Goal: Task Accomplishment & Management: Use online tool/utility

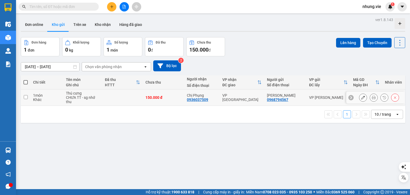
click at [26, 96] on input "checkbox" at bounding box center [26, 97] width 4 height 4
checkbox input "true"
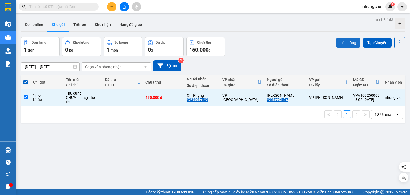
click at [344, 42] on button "Lên hàng" at bounding box center [348, 43] width 24 height 10
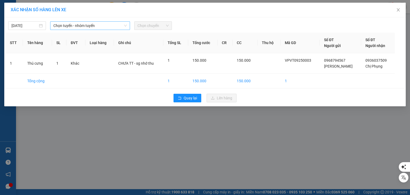
click at [107, 25] on span "Chọn tuyến - nhóm tuyến" at bounding box center [89, 26] width 73 height 8
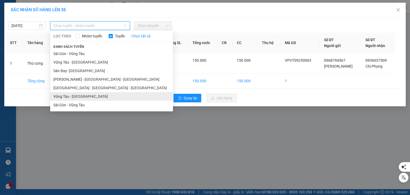
click at [78, 95] on li "Vũng Tàu - [GEOGRAPHIC_DATA]" at bounding box center [111, 96] width 123 height 9
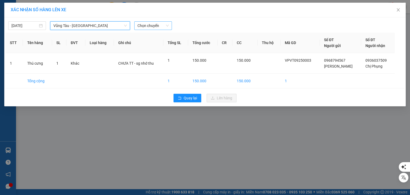
click at [155, 25] on span "Chọn chuyến" at bounding box center [152, 26] width 31 height 8
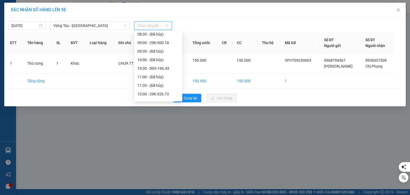
scroll to position [133, 0]
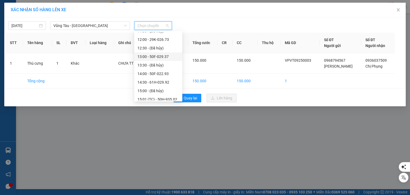
click at [159, 55] on div "13:00 - 50F-029.37" at bounding box center [158, 57] width 42 height 6
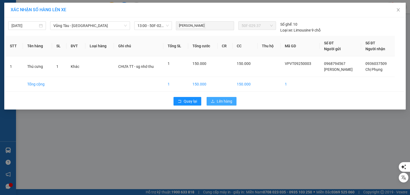
click at [226, 100] on span "Lên hàng" at bounding box center [224, 101] width 15 height 6
